Goal: Transaction & Acquisition: Book appointment/travel/reservation

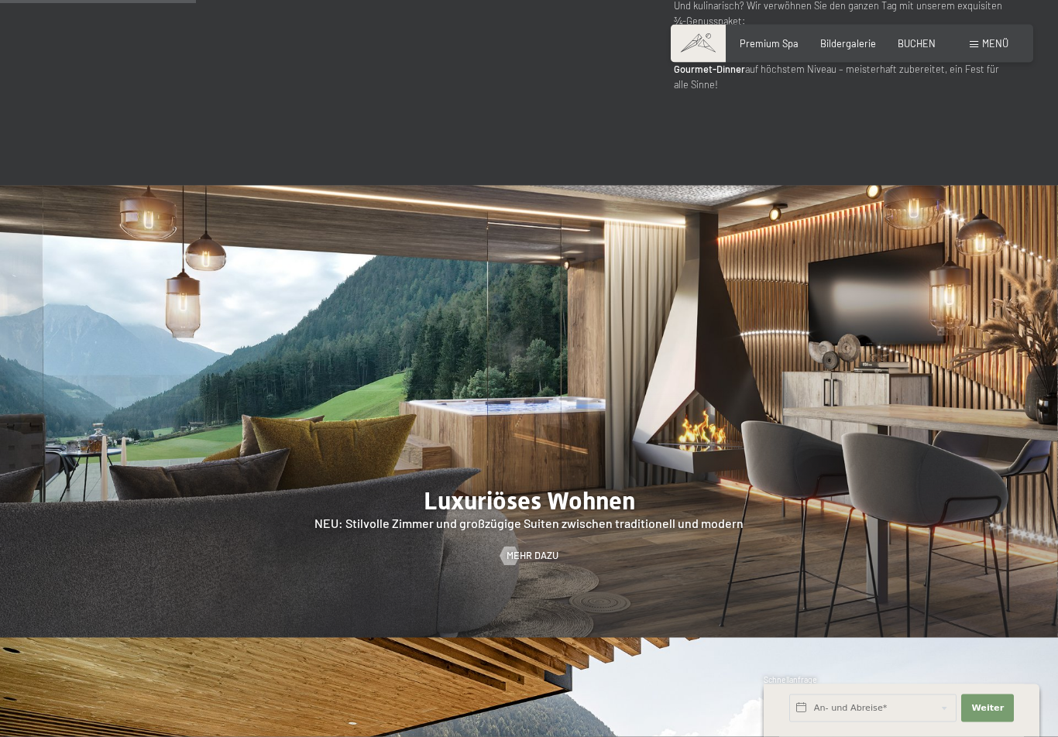
scroll to position [1216, 0]
click at [513, 547] on div at bounding box center [509, 556] width 11 height 19
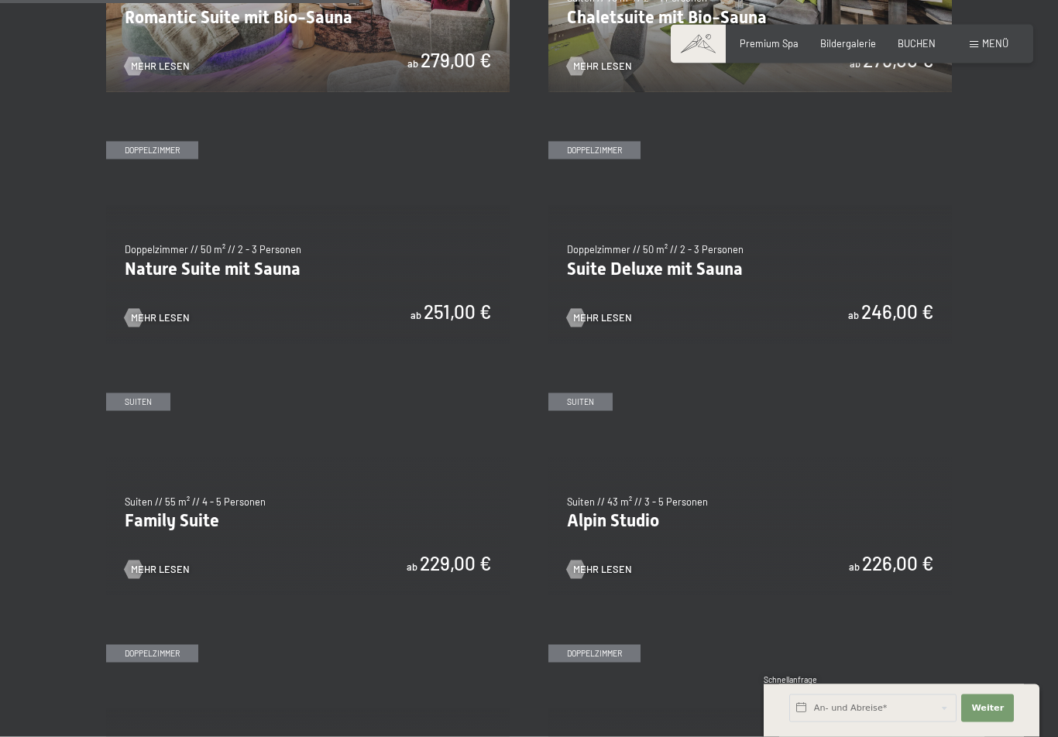
scroll to position [1211, 0]
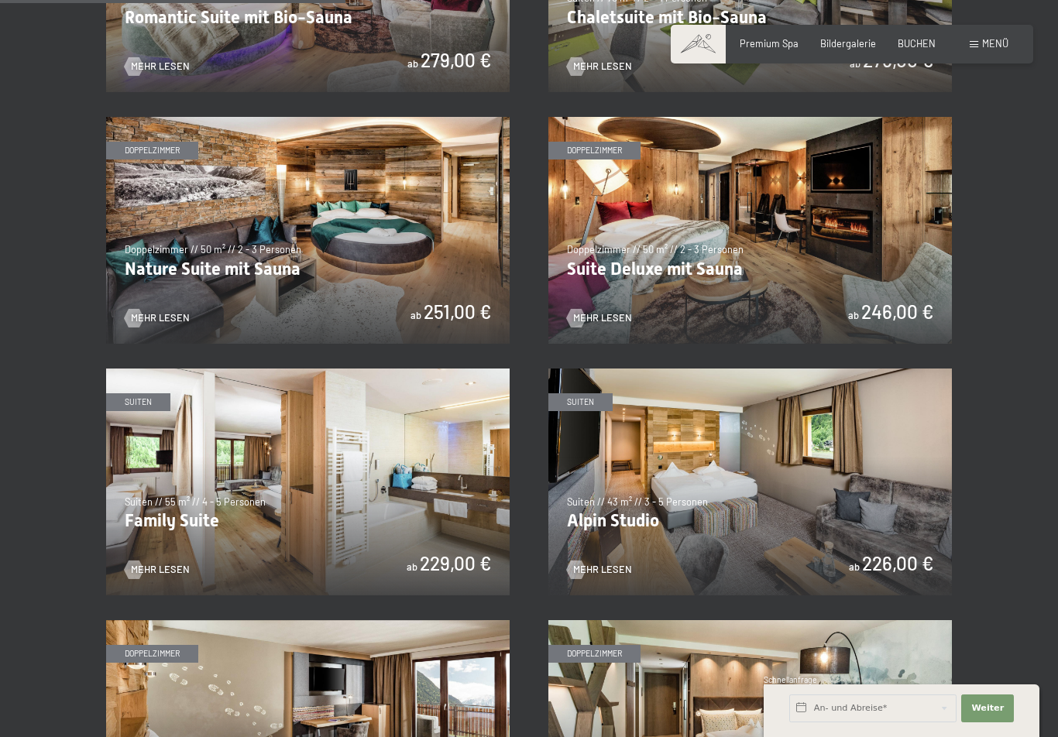
click at [588, 542] on img at bounding box center [749, 482] width 403 height 227
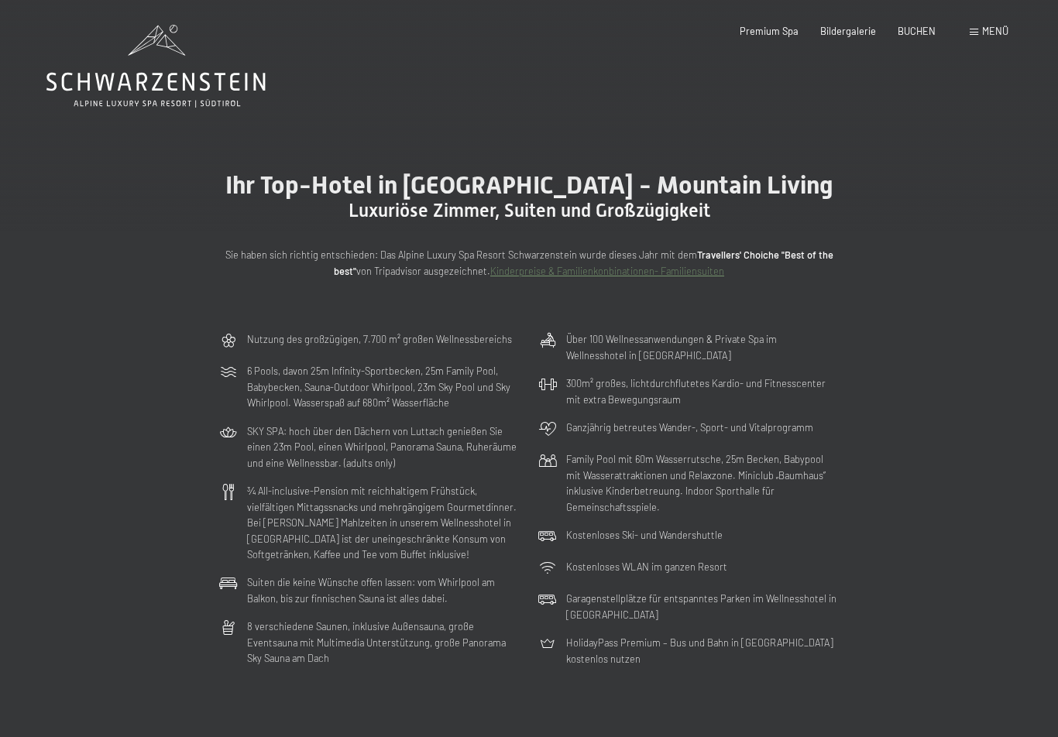
click at [114, 88] on icon at bounding box center [155, 66] width 219 height 83
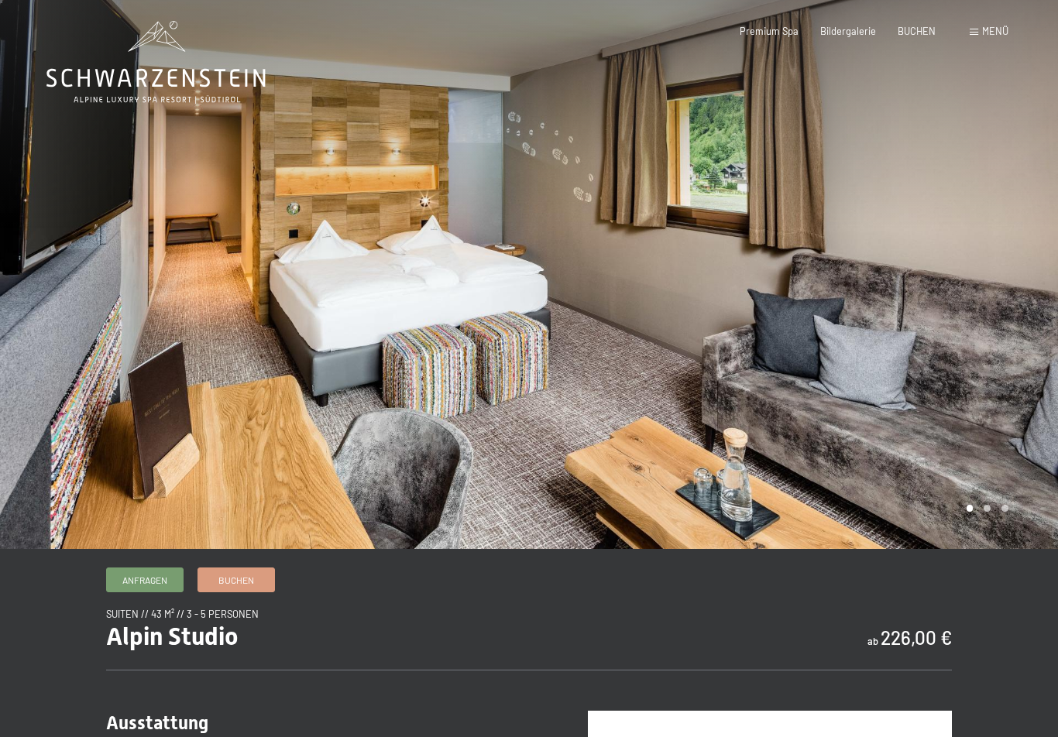
scroll to position [5, 0]
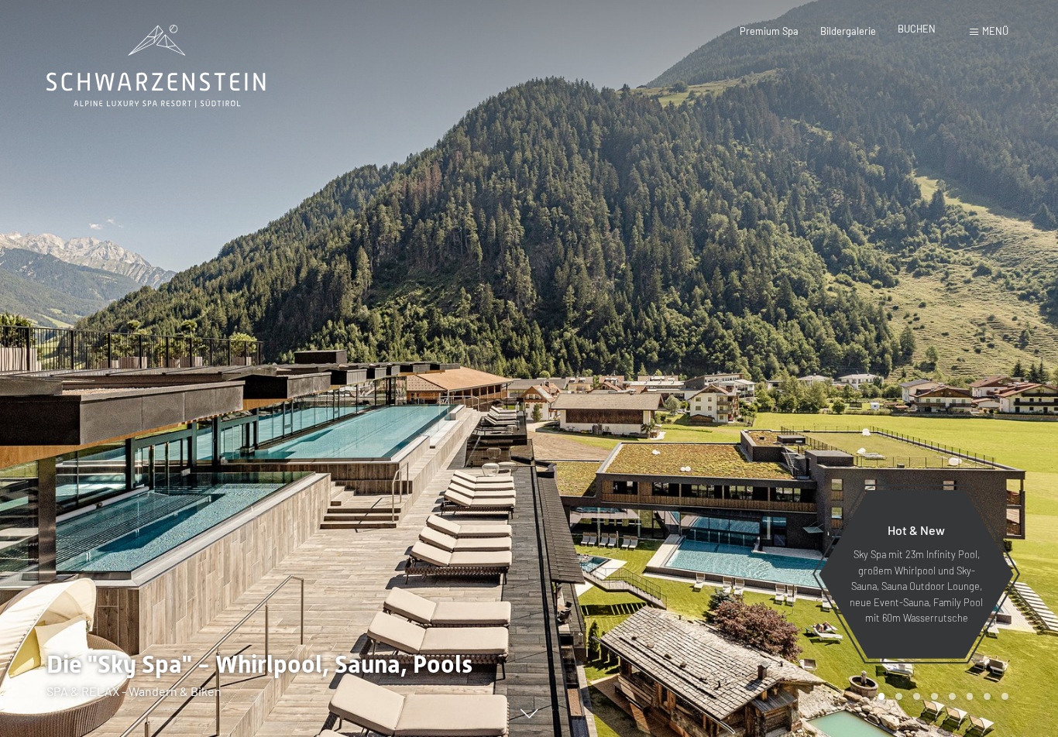
click at [917, 33] on span "BUCHEN" at bounding box center [916, 28] width 38 height 12
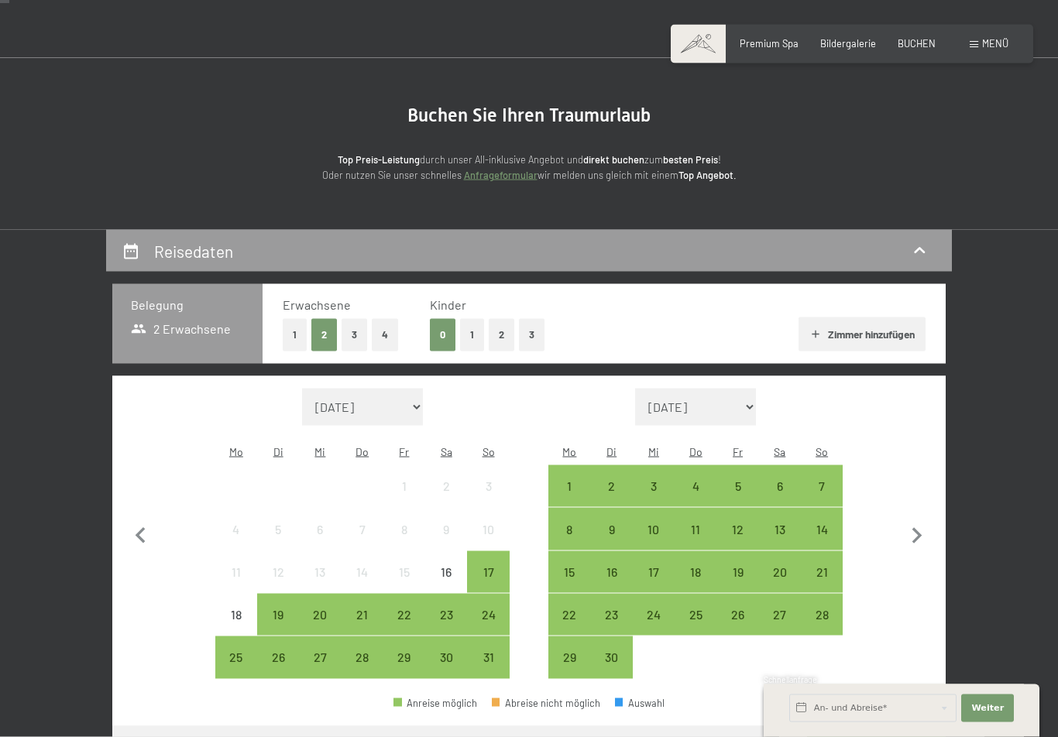
scroll to position [71, 0]
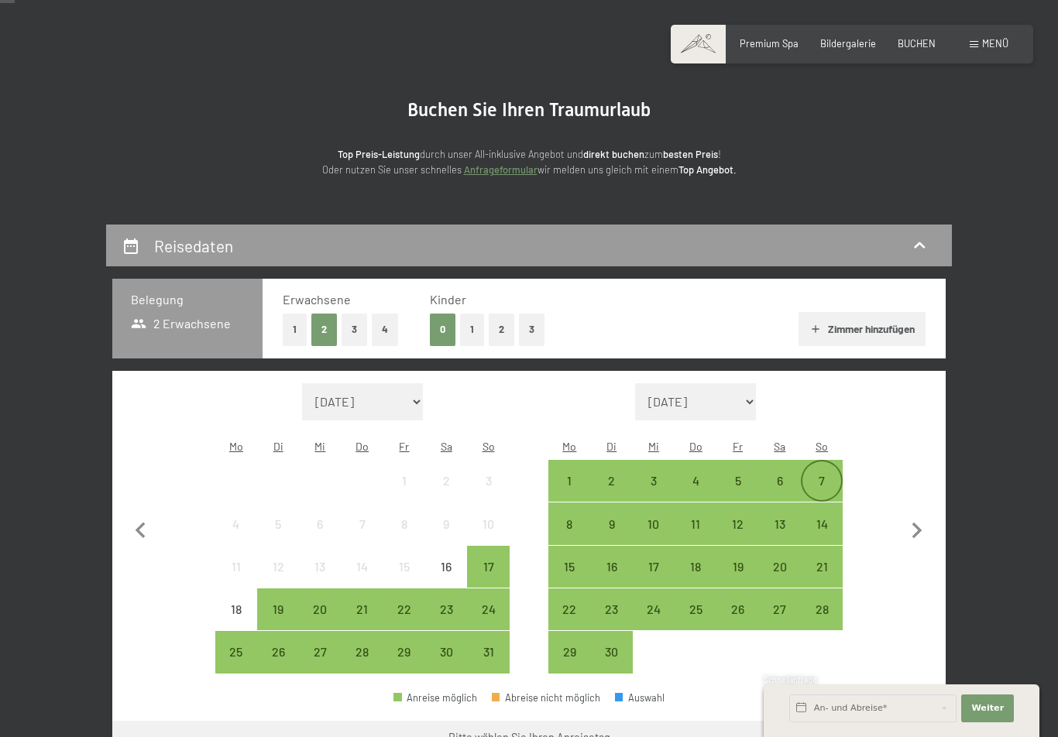
click at [814, 475] on div "7" at bounding box center [821, 494] width 39 height 39
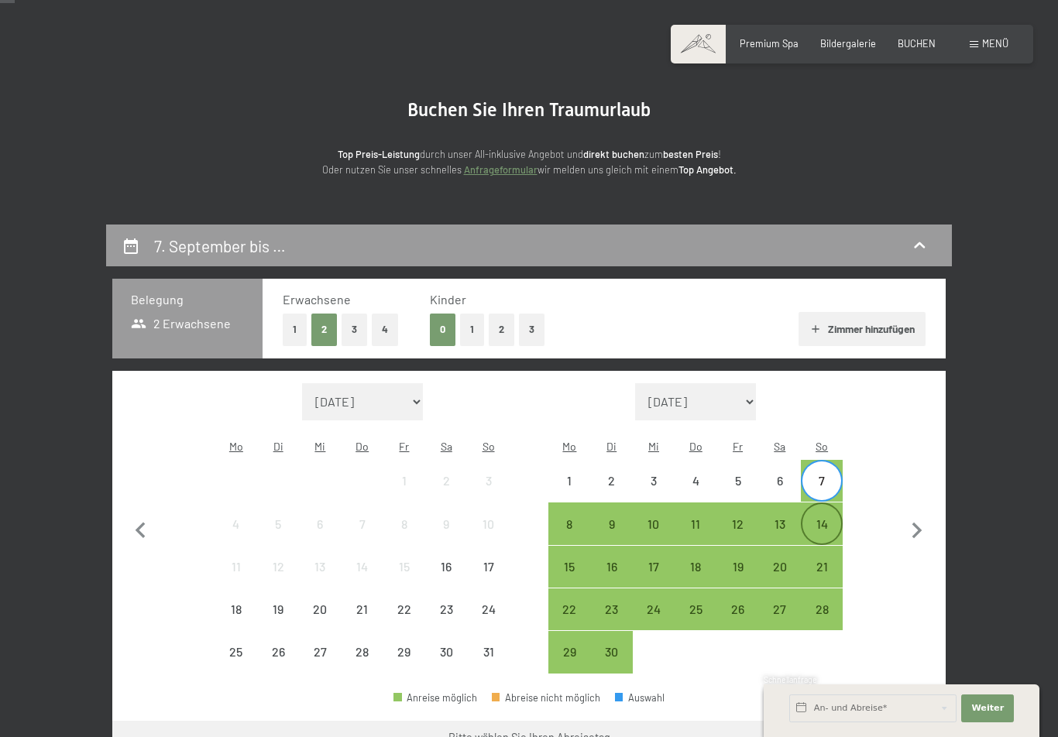
click at [819, 518] on div "14" at bounding box center [821, 537] width 39 height 39
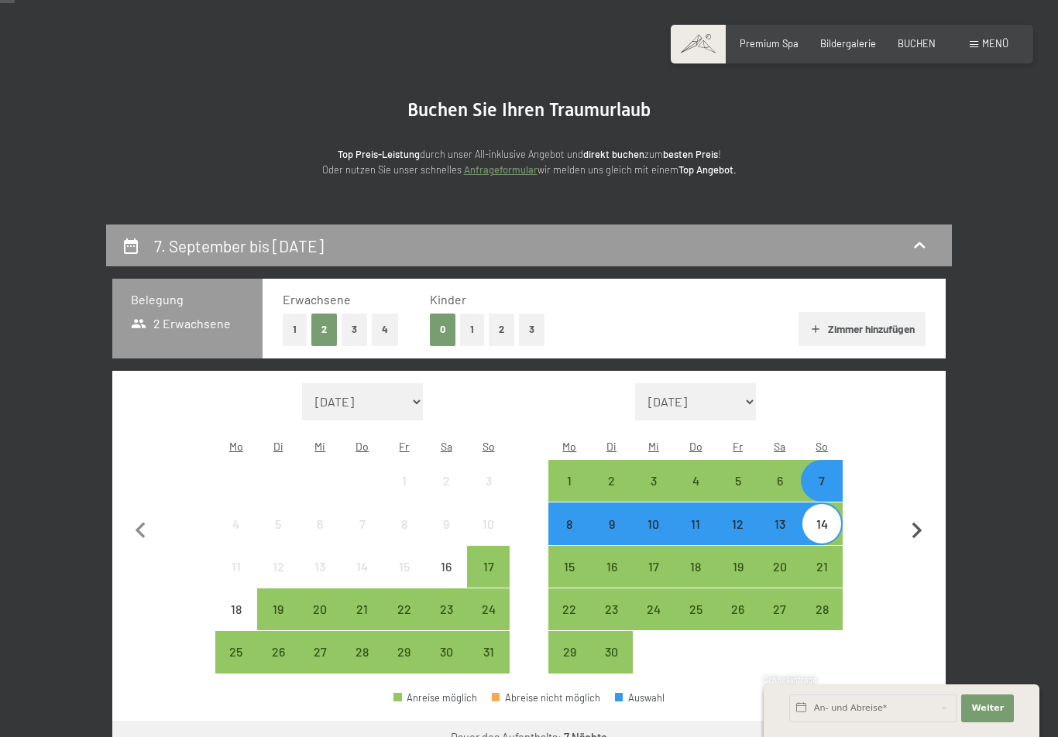
click at [914, 657] on button "button" at bounding box center [916, 528] width 33 height 291
select select "2025-09-01"
select select "2025-10-01"
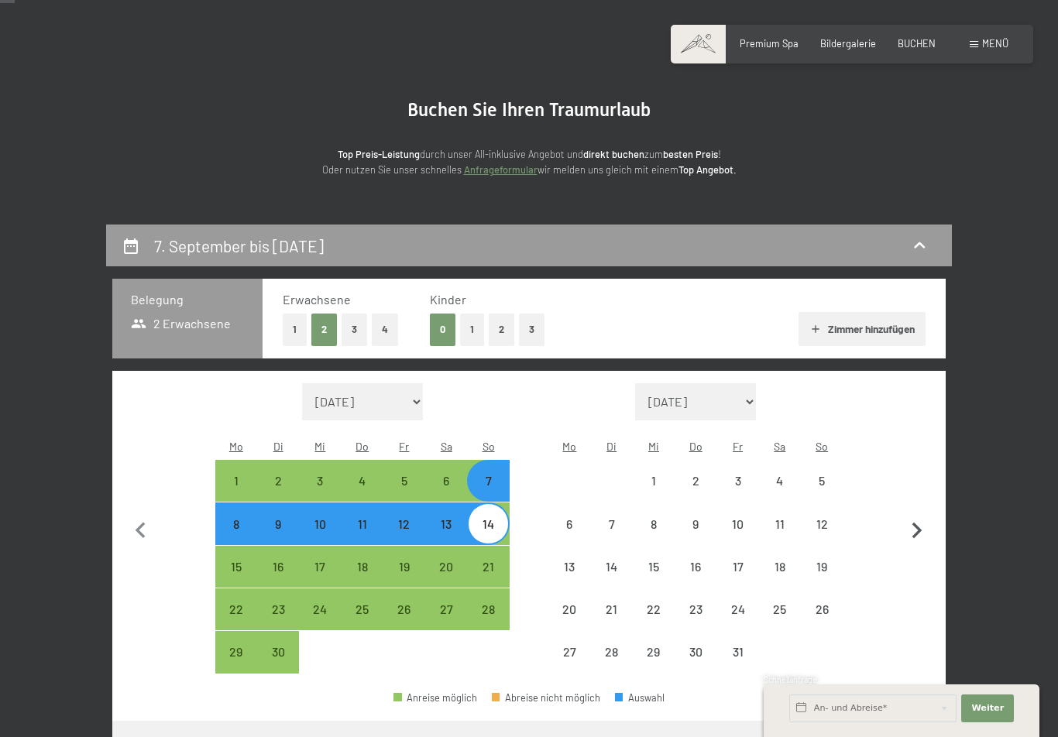
select select "2025-09-01"
select select "2025-10-01"
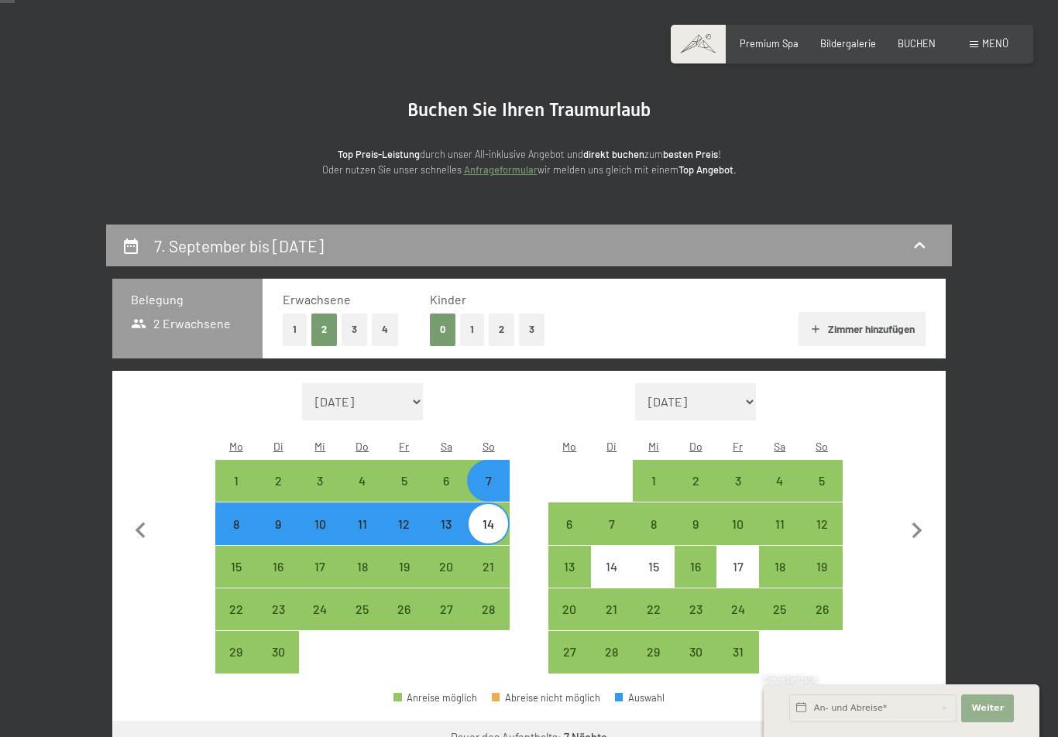
click at [970, 722] on button "Weiter Adressfelder ausblenden" at bounding box center [987, 709] width 53 height 28
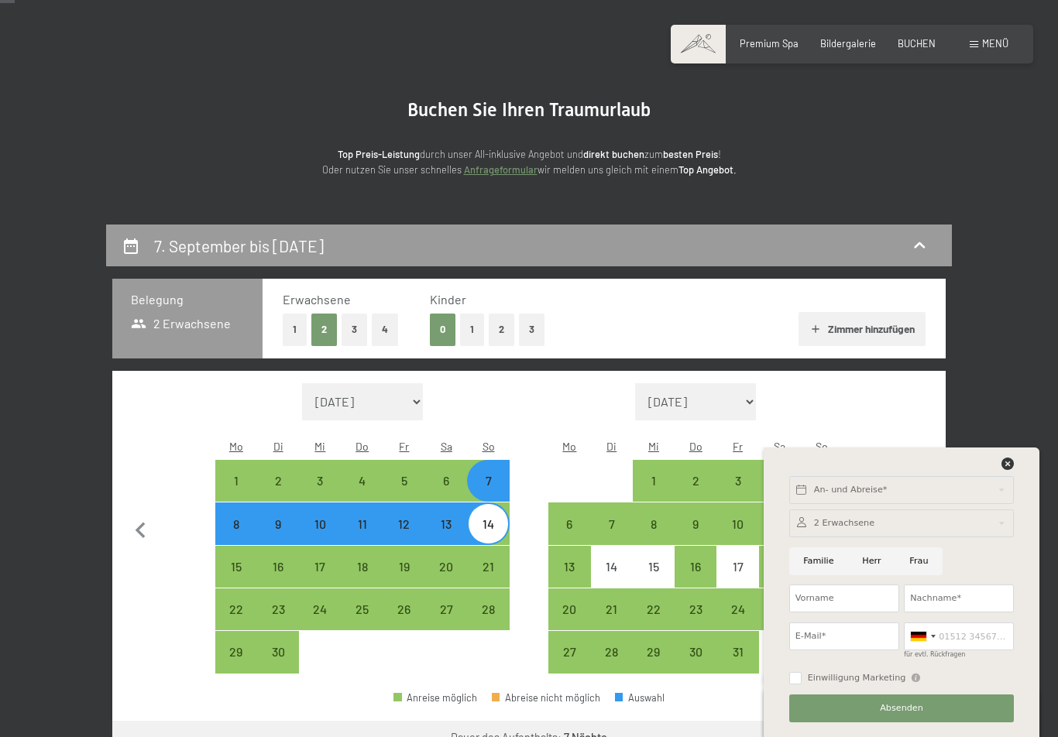
click at [993, 475] on div "An- und Abreise* Weiter Adressfelder ausblenden 2 Erwachsene 2 Erwachsene Älter…" at bounding box center [901, 593] width 245 height 290
click at [1004, 470] on icon at bounding box center [1007, 464] width 12 height 12
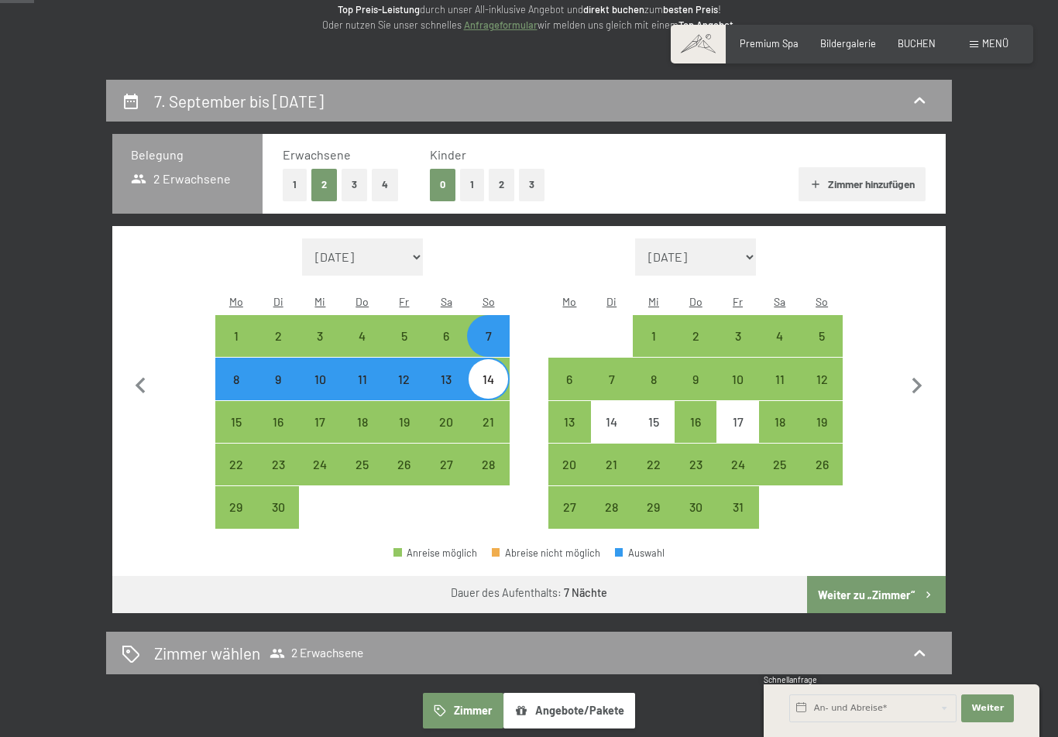
click at [888, 576] on button "Weiter zu „Zimmer“" at bounding box center [876, 594] width 139 height 37
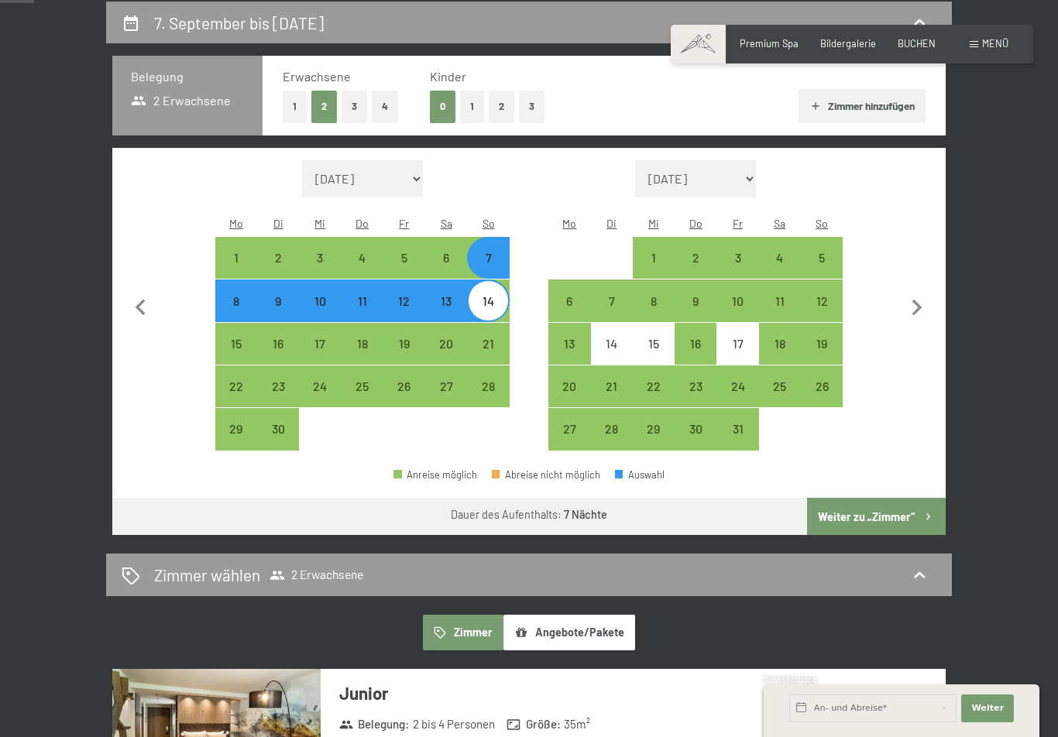
select select "2025-09-01"
select select "2025-10-01"
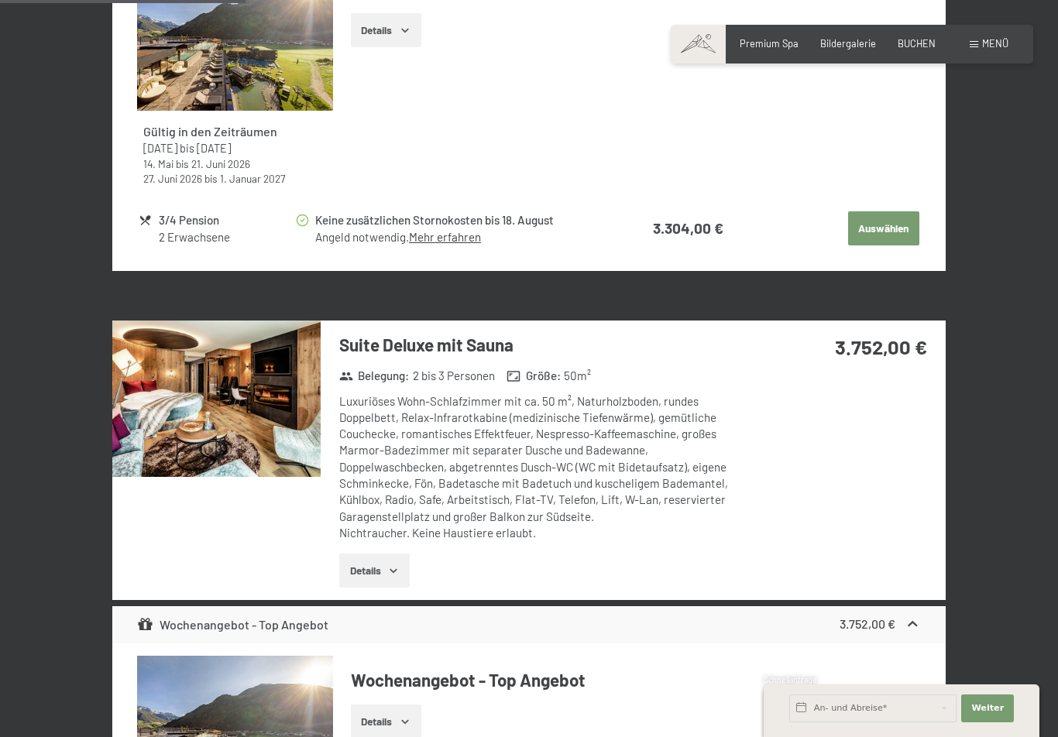
scroll to position [1434, 0]
click at [165, 418] on img at bounding box center [216, 399] width 208 height 156
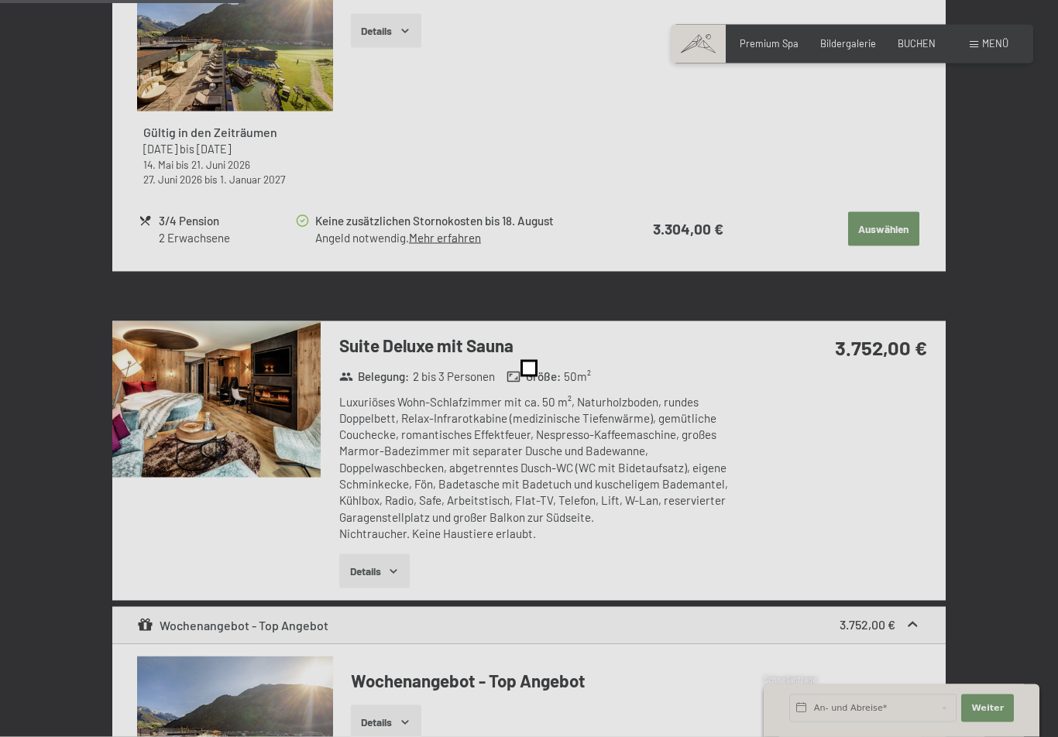
scroll to position [1435, 0]
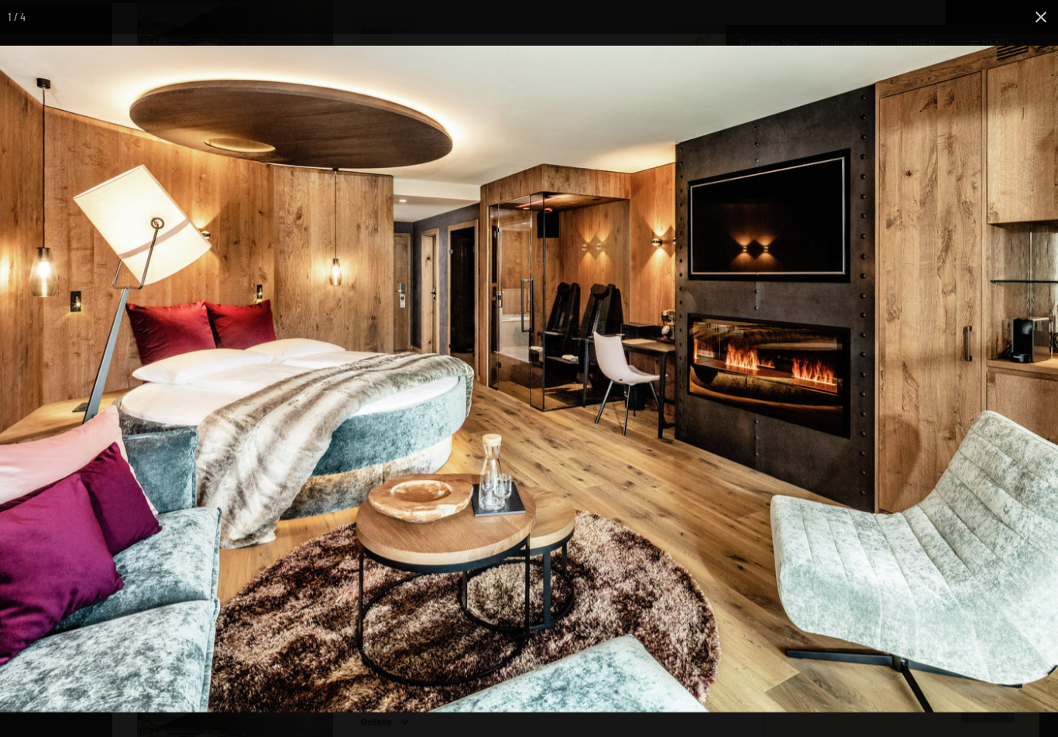
click at [124, 396] on img at bounding box center [529, 379] width 1058 height 667
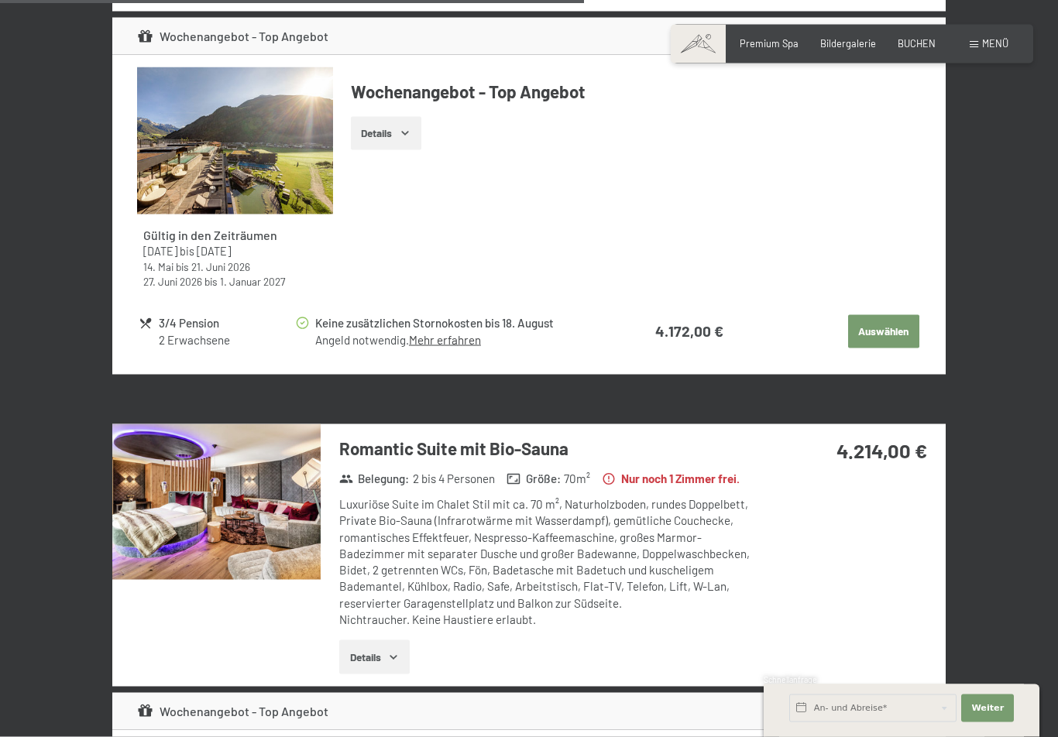
scroll to position [3430, 0]
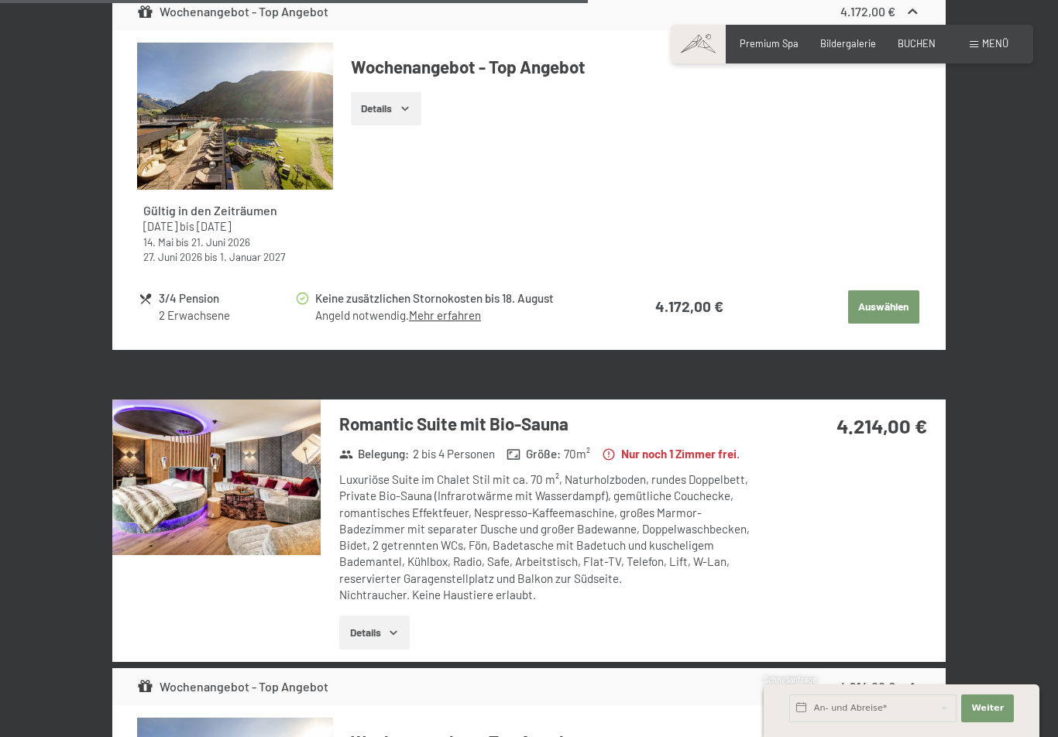
click at [173, 417] on img at bounding box center [216, 478] width 208 height 156
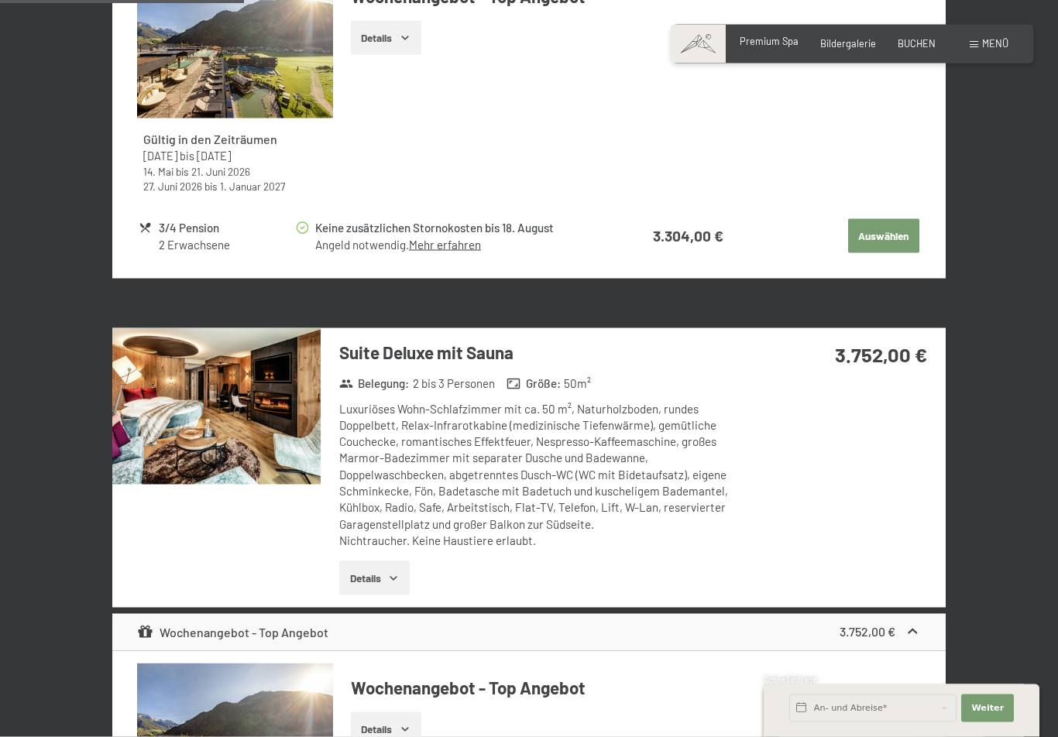
scroll to position [1428, 0]
click at [779, 39] on span "Premium Spa" at bounding box center [768, 41] width 59 height 12
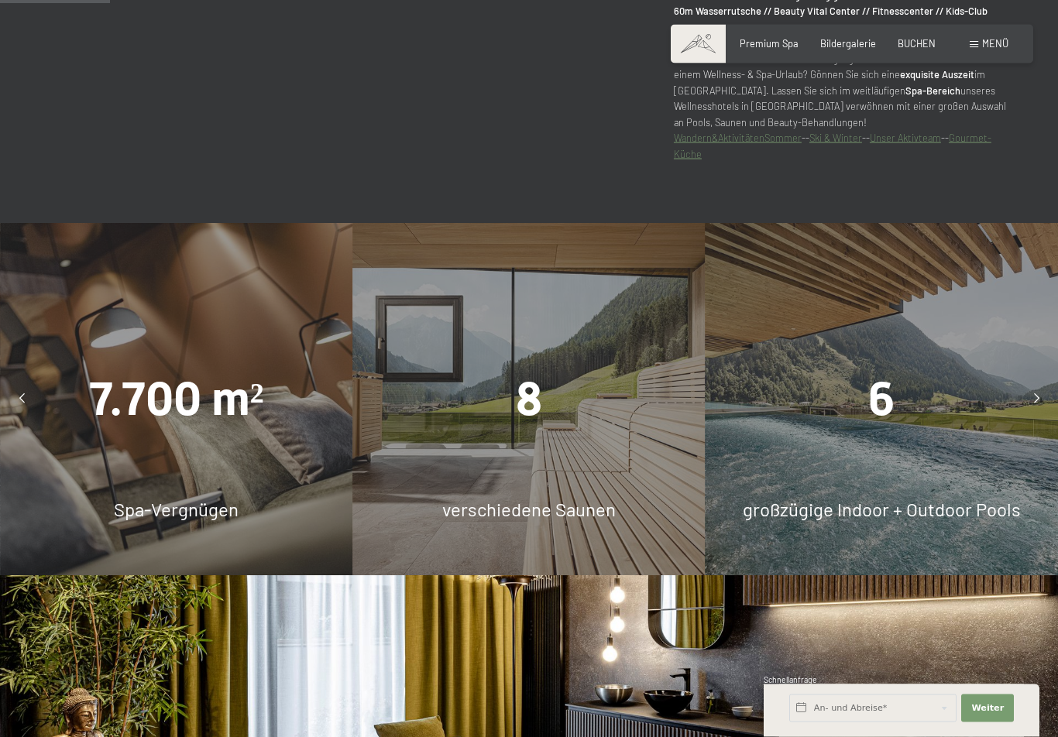
scroll to position [1040, 0]
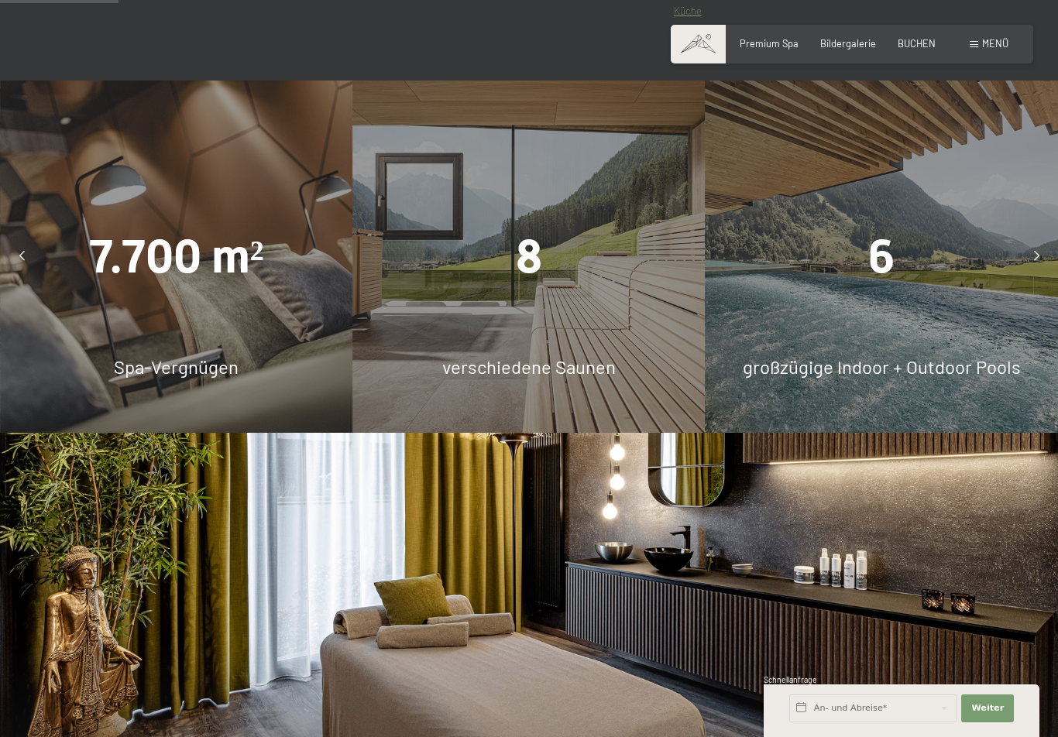
click at [808, 396] on div "6 großzügige Indoor + Outdoor Pools" at bounding box center [881, 257] width 352 height 352
click at [848, 369] on span "großzügige Indoor + Outdoor Pools" at bounding box center [882, 366] width 278 height 22
click at [871, 243] on span "6" at bounding box center [881, 256] width 26 height 54
click at [1034, 242] on div at bounding box center [1035, 257] width 31 height 31
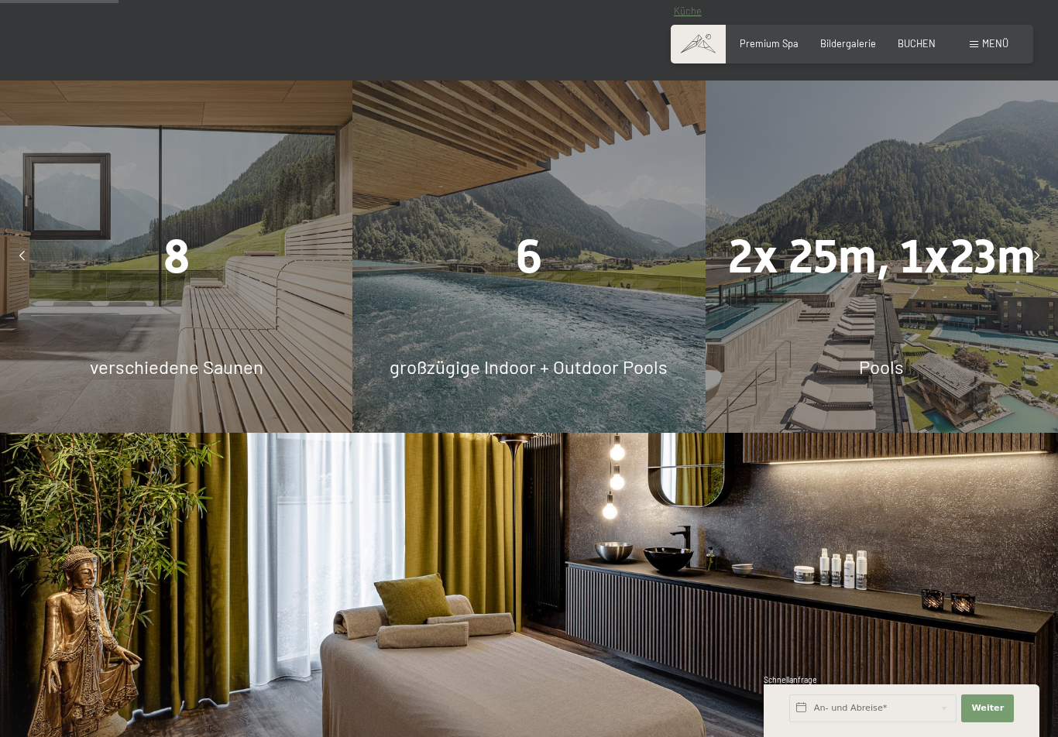
click at [608, 328] on div "6 großzügige Indoor + Outdoor Pools" at bounding box center [528, 257] width 352 height 352
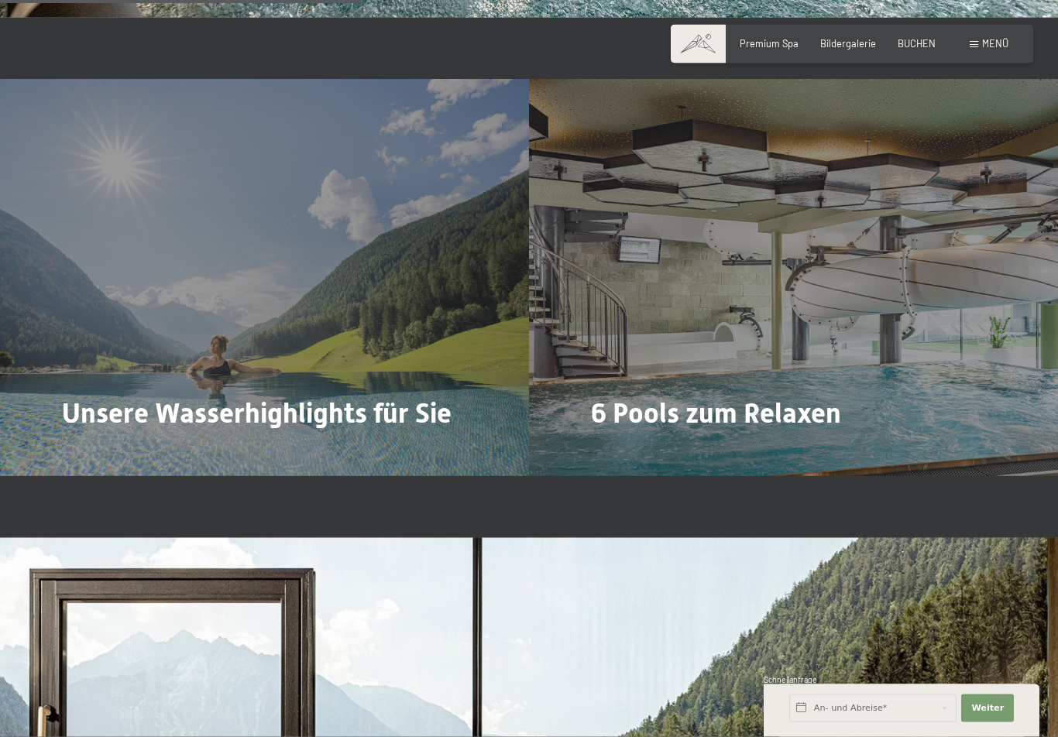
scroll to position [3161, 0]
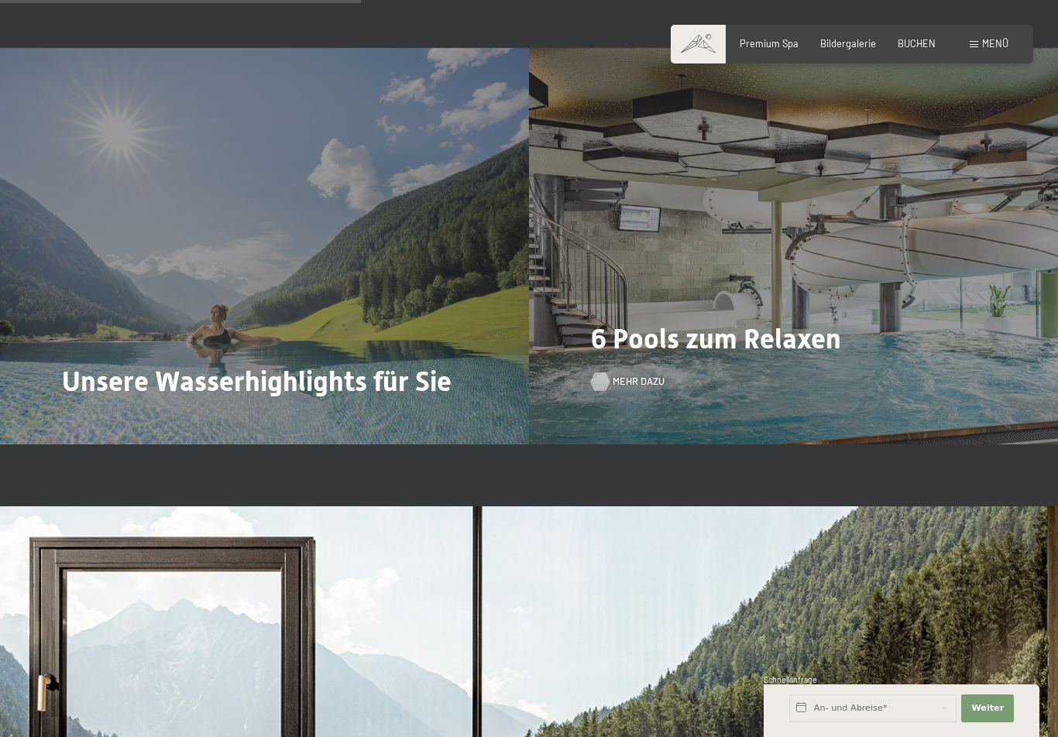
click at [612, 375] on span "Mehr dazu" at bounding box center [638, 382] width 52 height 14
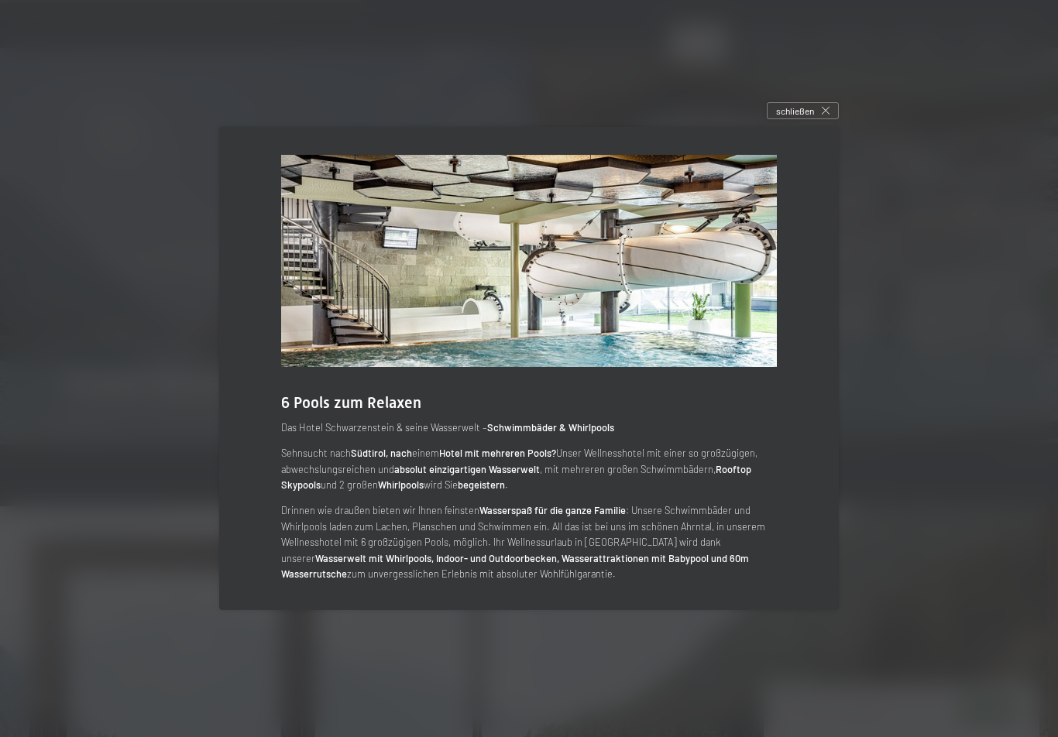
click at [313, 402] on span "6 Pools zum Relaxen" at bounding box center [351, 402] width 140 height 19
click at [803, 118] on span "schließen" at bounding box center [795, 111] width 38 height 13
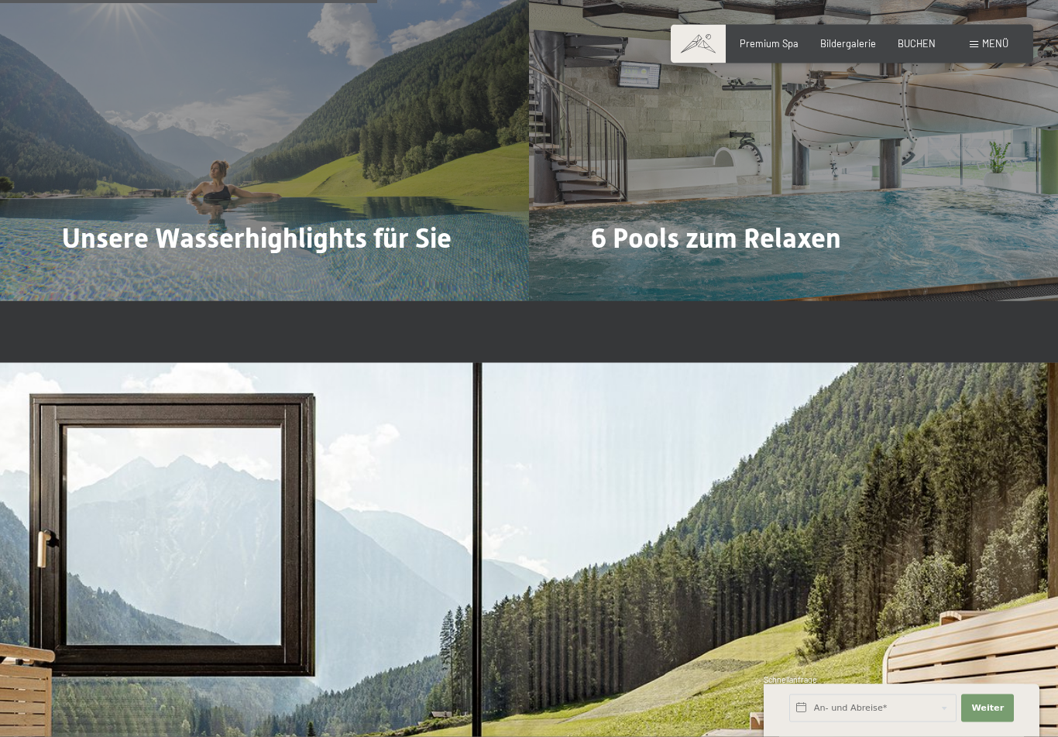
scroll to position [3305, 0]
